Goal: Information Seeking & Learning: Learn about a topic

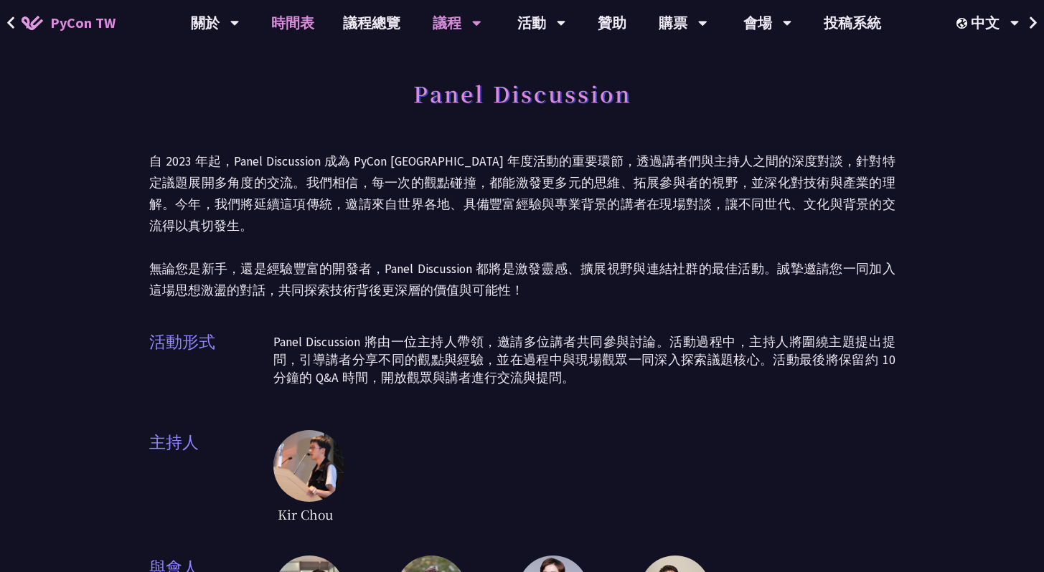
click at [283, 25] on link "時間表" at bounding box center [293, 23] width 72 height 46
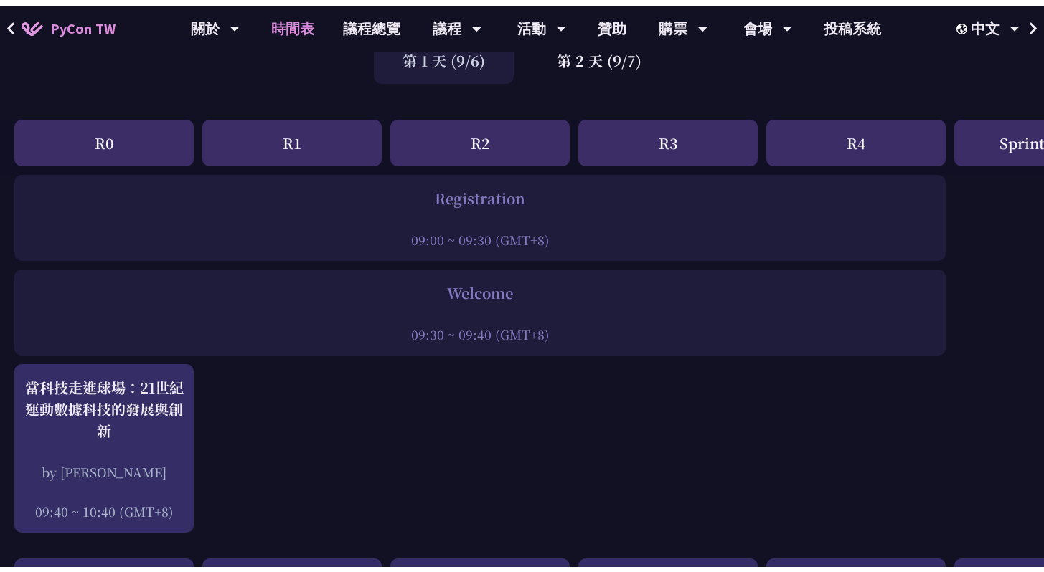
scroll to position [158, 0]
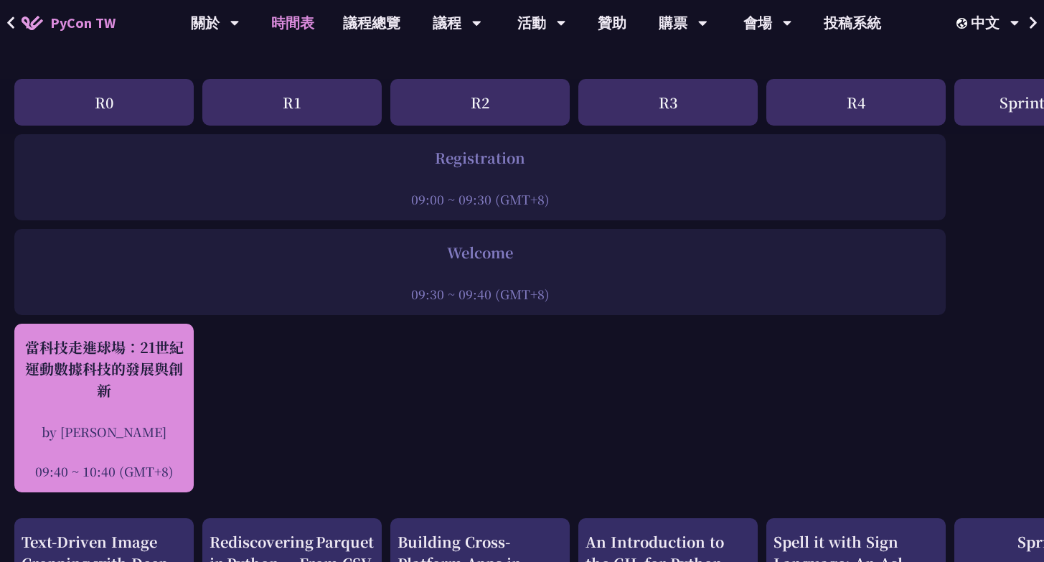
click at [116, 362] on div "當科技走進球場：21世紀運動數據科技的發展與創新" at bounding box center [104, 368] width 165 height 65
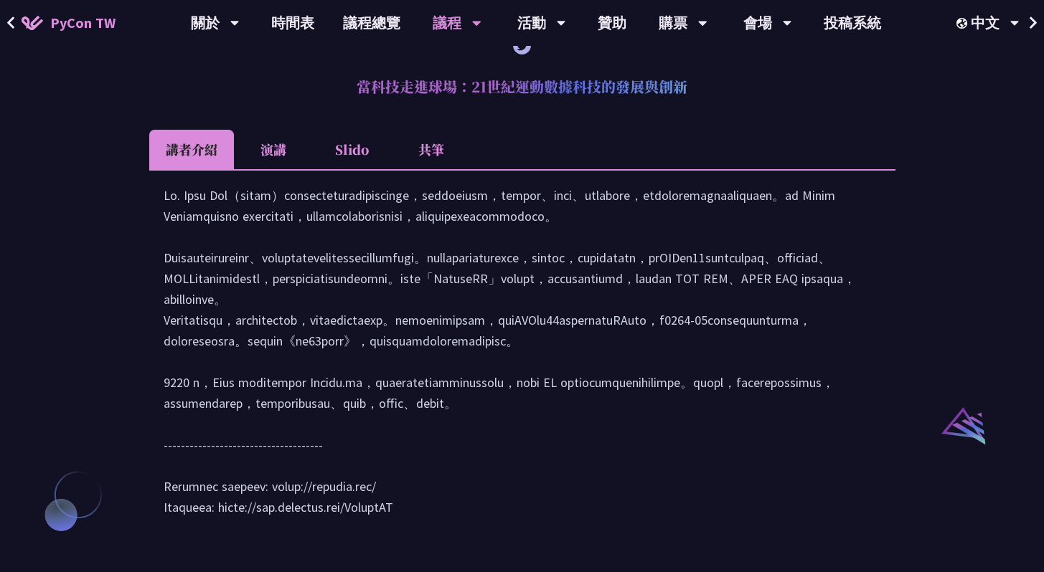
scroll to position [1195, 0]
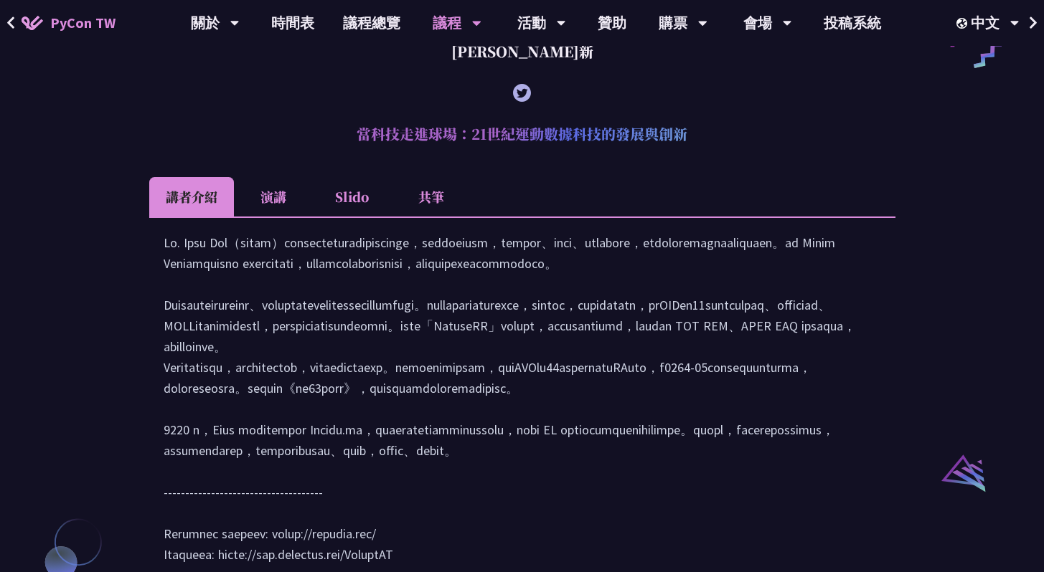
click at [260, 217] on li "演講" at bounding box center [273, 196] width 79 height 39
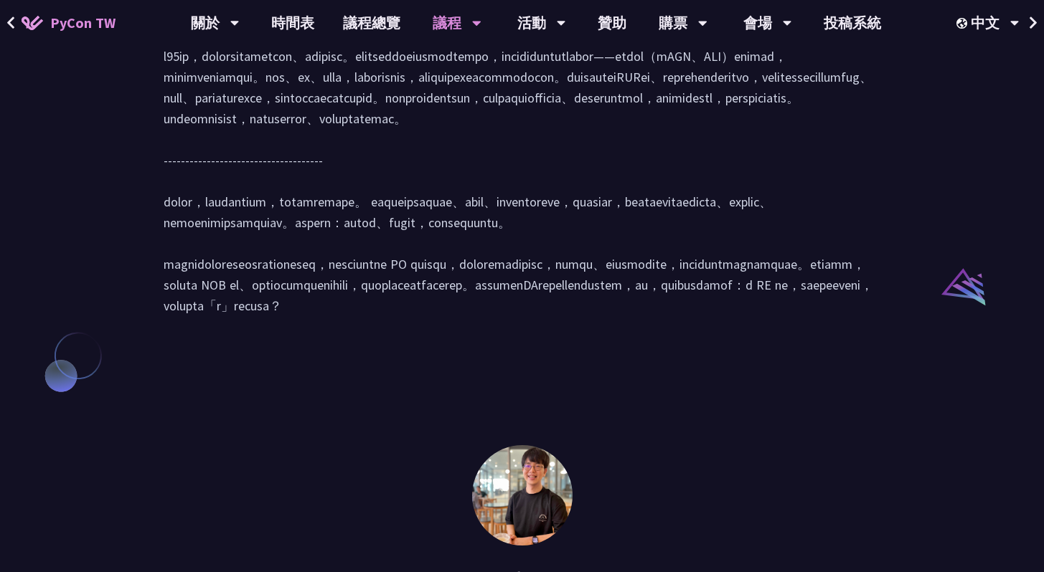
scroll to position [1236, 0]
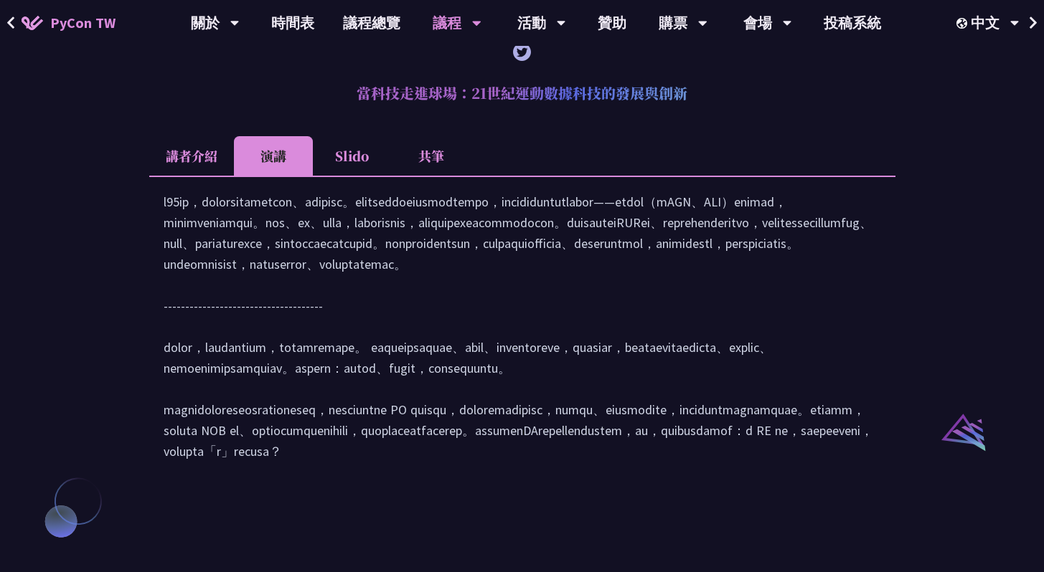
click at [364, 176] on li "Slido" at bounding box center [352, 155] width 79 height 39
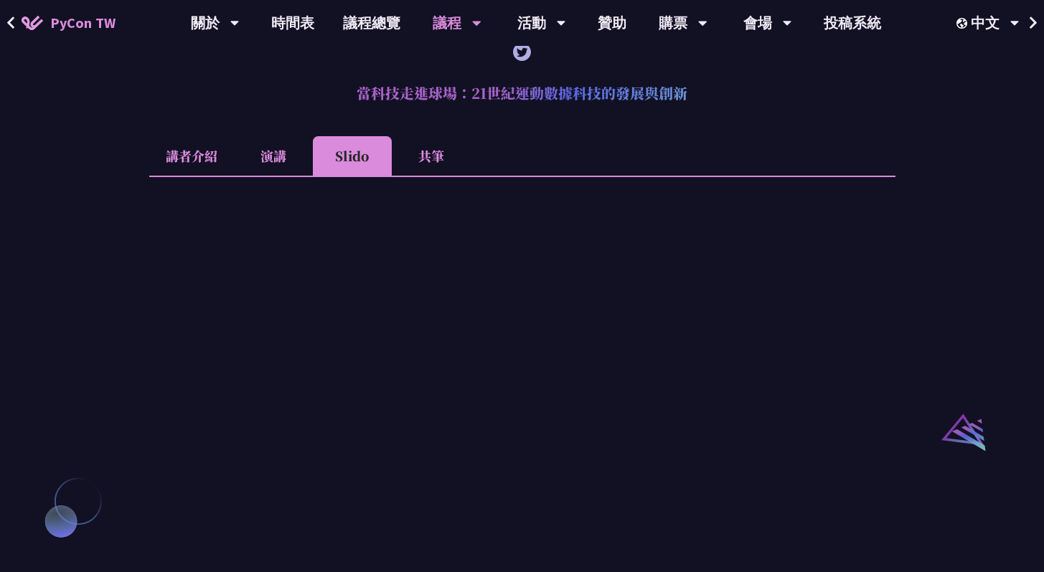
click at [428, 174] on li "共筆" at bounding box center [431, 155] width 79 height 39
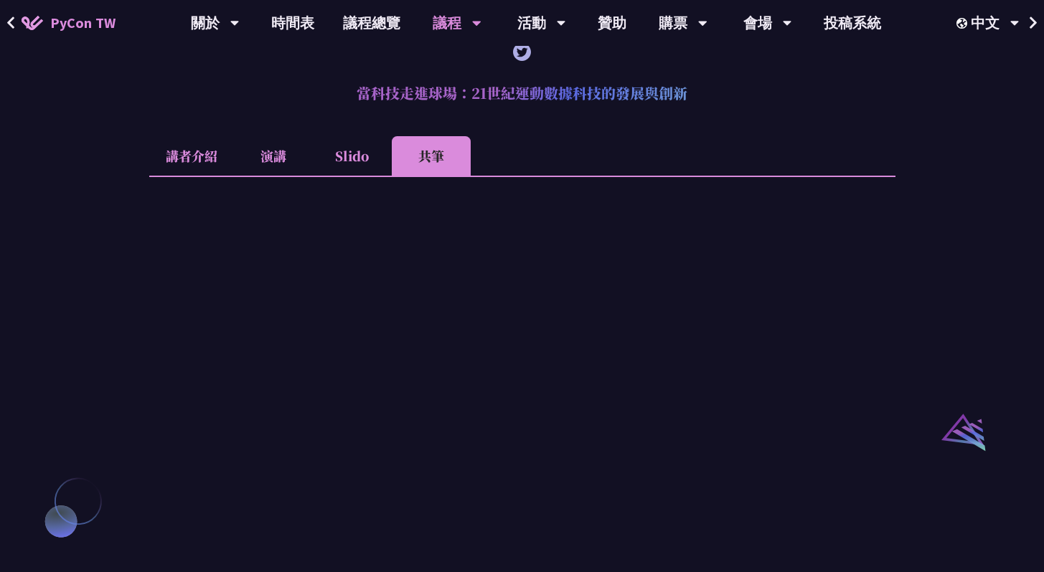
click at [201, 176] on li "講者介紹" at bounding box center [191, 155] width 85 height 39
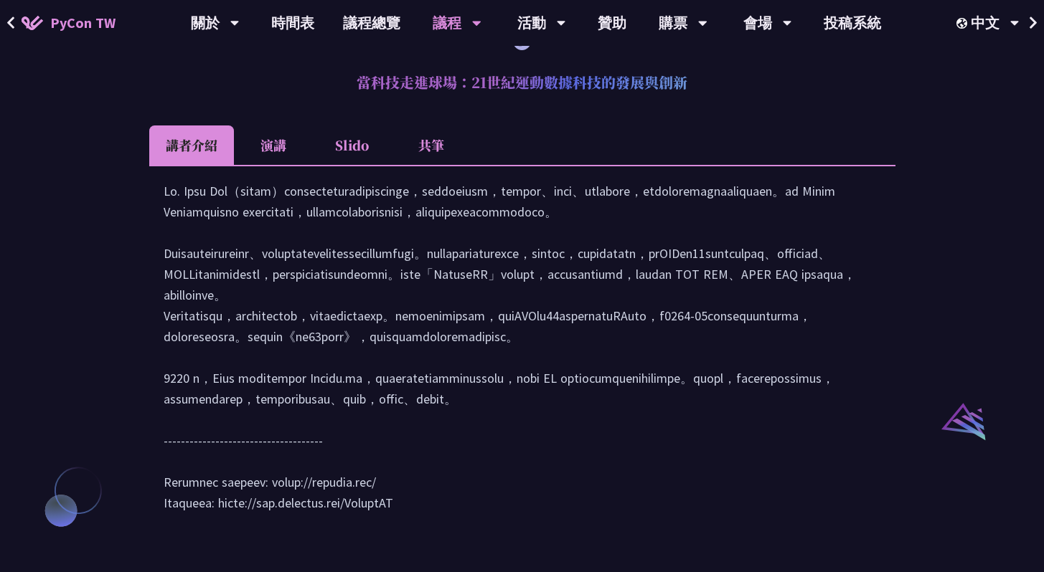
scroll to position [1239, 0]
